Goal: Check status: Check status

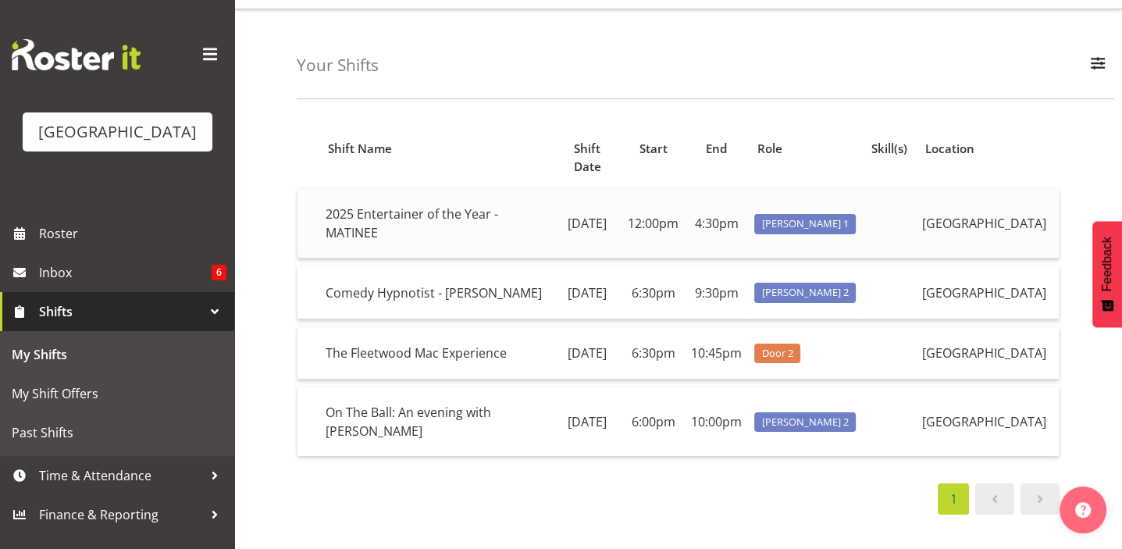
scroll to position [31, 0]
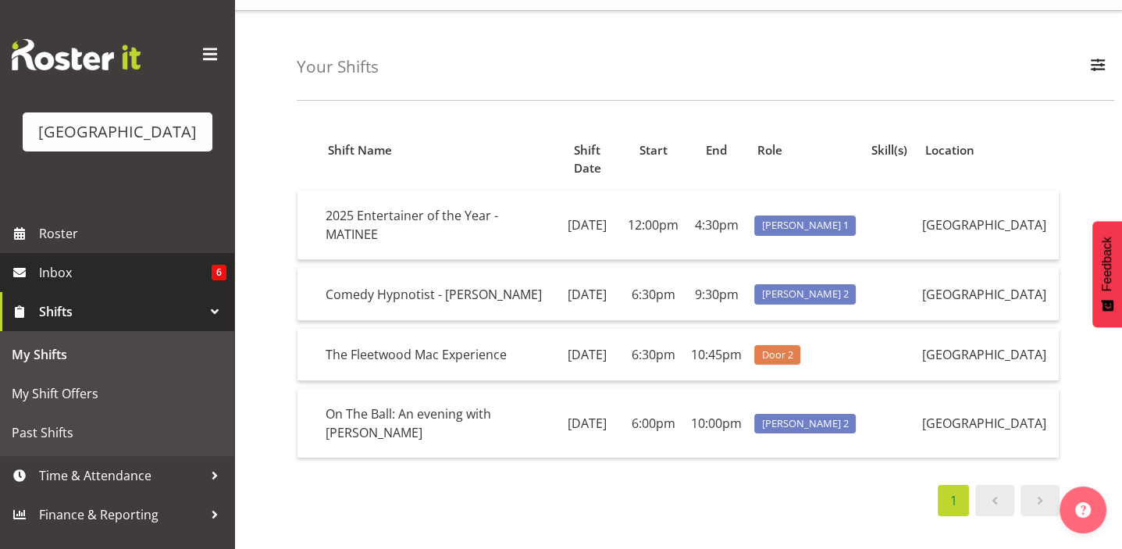
click at [62, 284] on span "Inbox" at bounding box center [125, 272] width 173 height 23
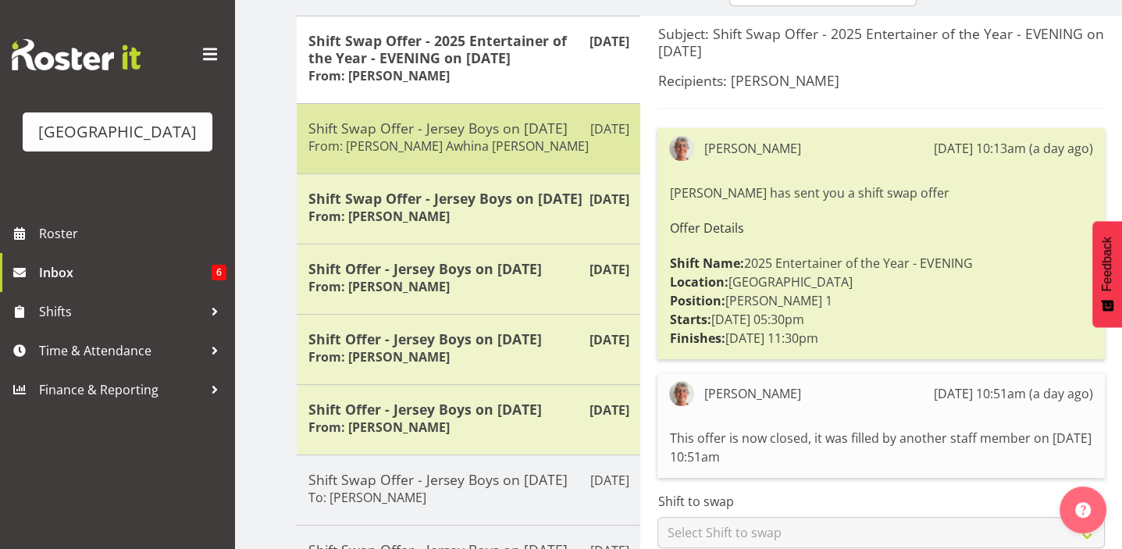
scroll to position [199, 0]
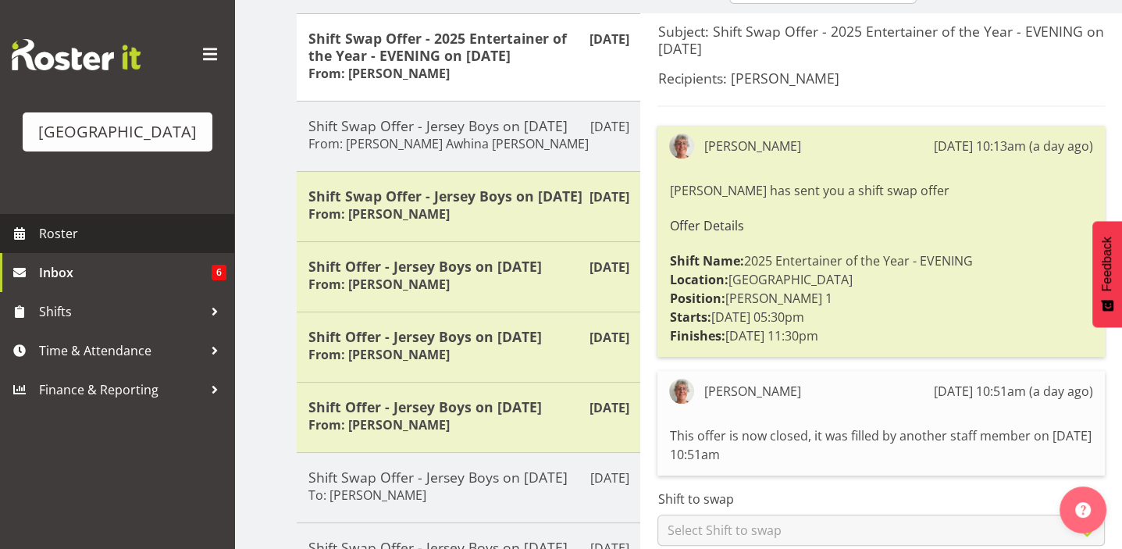
click at [59, 245] on span "Roster" at bounding box center [132, 233] width 187 height 23
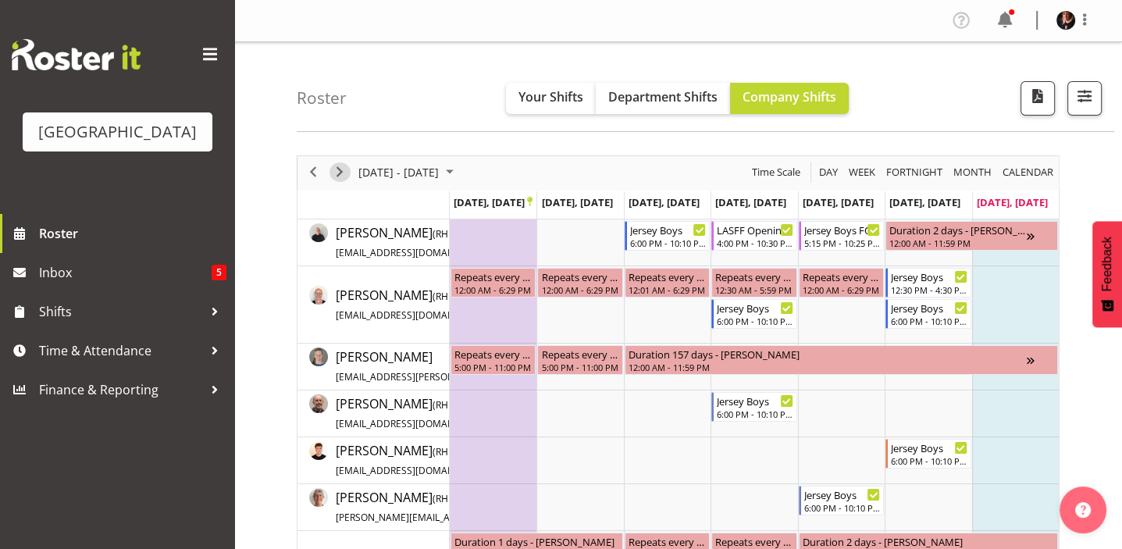
click at [344, 174] on span "Next" at bounding box center [339, 172] width 19 height 20
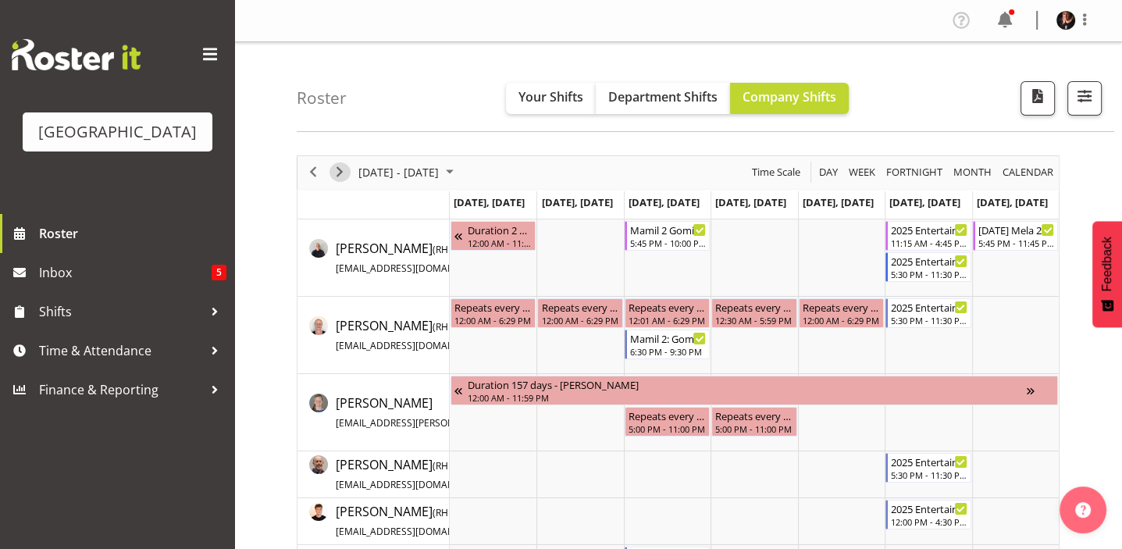
click at [337, 171] on span "Next" at bounding box center [339, 172] width 19 height 20
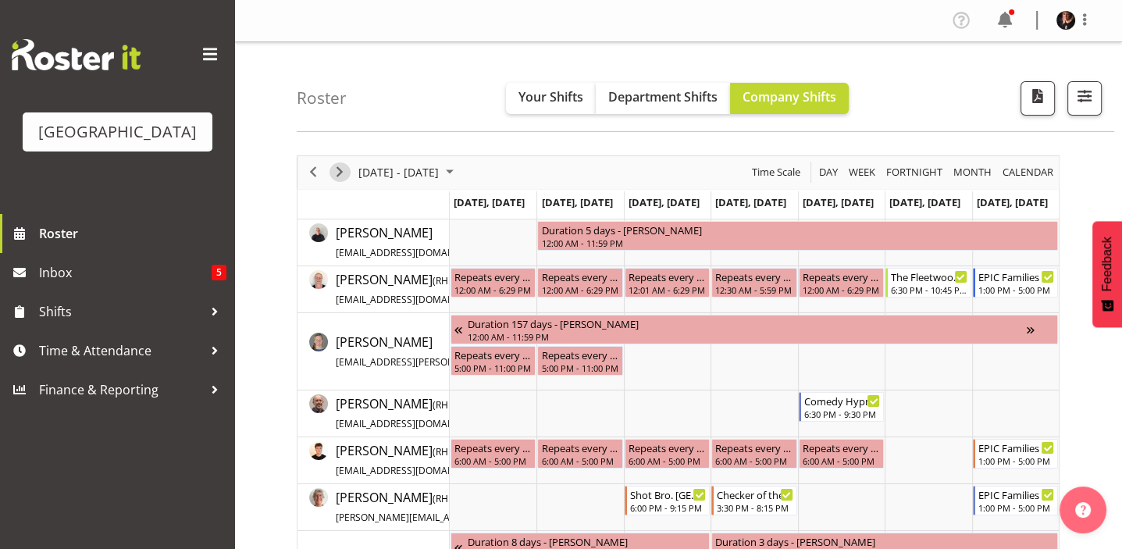
click at [336, 171] on span "Next" at bounding box center [339, 172] width 19 height 20
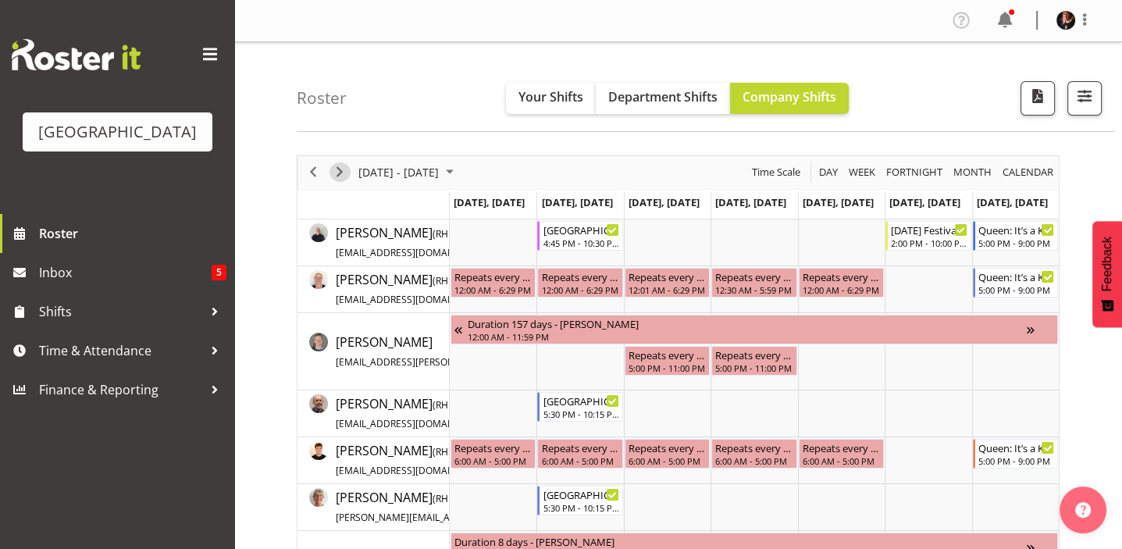
click at [336, 171] on span "Next" at bounding box center [339, 172] width 19 height 20
